Goal: Transaction & Acquisition: Purchase product/service

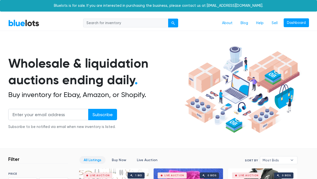
scroll to position [126, 0]
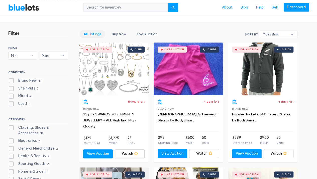
click at [95, 34] on link "All Listings" at bounding box center [93, 34] width 26 height 8
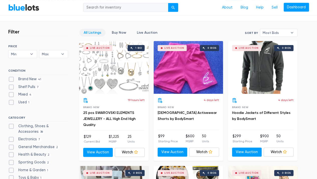
scroll to position [127, 0]
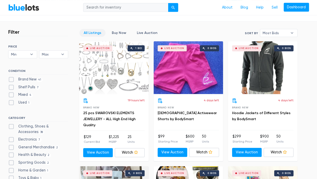
click at [11, 79] on label "Brand New 41" at bounding box center [25, 80] width 35 height 6
click at [11, 79] on New"] "Brand New 41" at bounding box center [9, 78] width 3 height 3
checkbox New"] "true"
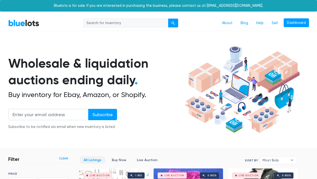
scroll to position [135, 0]
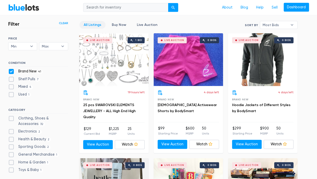
click at [11, 78] on label "Shelf Pulls 7" at bounding box center [24, 79] width 32 height 6
click at [11, 78] on Pulls"] "Shelf Pulls 7" at bounding box center [9, 77] width 3 height 3
checkbox Pulls"] "true"
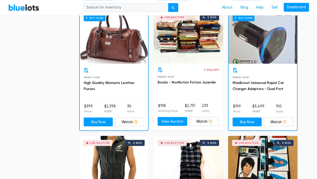
scroll to position [407, 0]
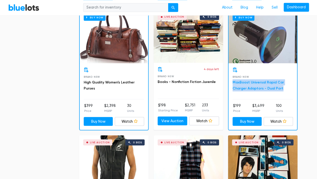
drag, startPoint x: 283, startPoint y: 88, endPoint x: 234, endPoint y: 80, distance: 49.7
click at [234, 80] on h3 "MaxBoost Universal Rapid Car Charger Adaptors - Dual Port" at bounding box center [263, 85] width 60 height 12
copy link "MaxBoost Universal Rapid Car Charger Adaptors - Dual Port"
